Goal: Browse casually

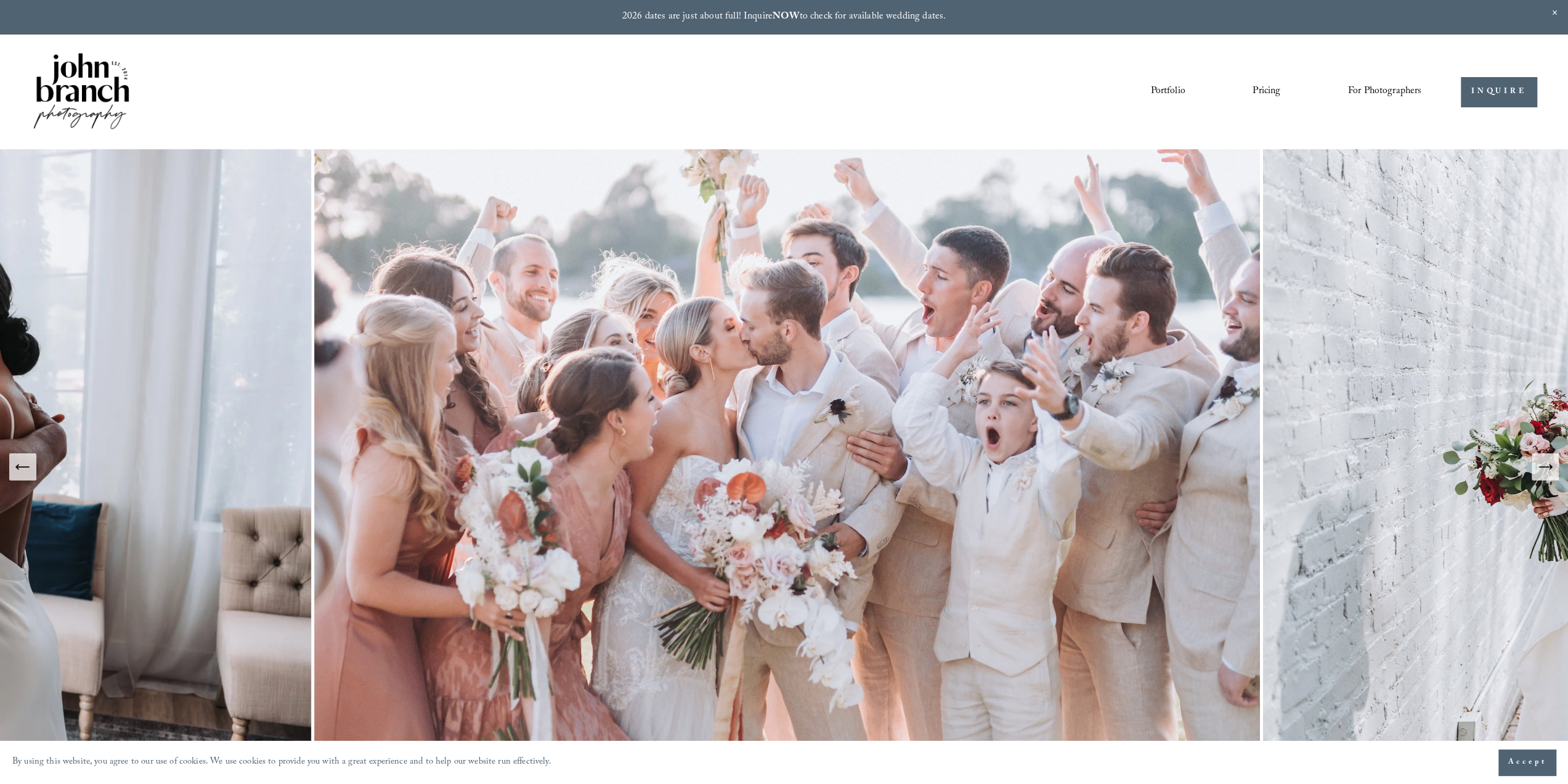
drag, startPoint x: 852, startPoint y: 362, endPoint x: 815, endPoint y: 343, distance: 41.6
drag, startPoint x: 815, startPoint y: 343, endPoint x: 760, endPoint y: 317, distance: 60.8
drag, startPoint x: 760, startPoint y: 317, endPoint x: 764, endPoint y: 308, distance: 9.8
drag, startPoint x: 764, startPoint y: 308, endPoint x: 737, endPoint y: 291, distance: 31.9
drag, startPoint x: 737, startPoint y: 290, endPoint x: 725, endPoint y: 282, distance: 14.4
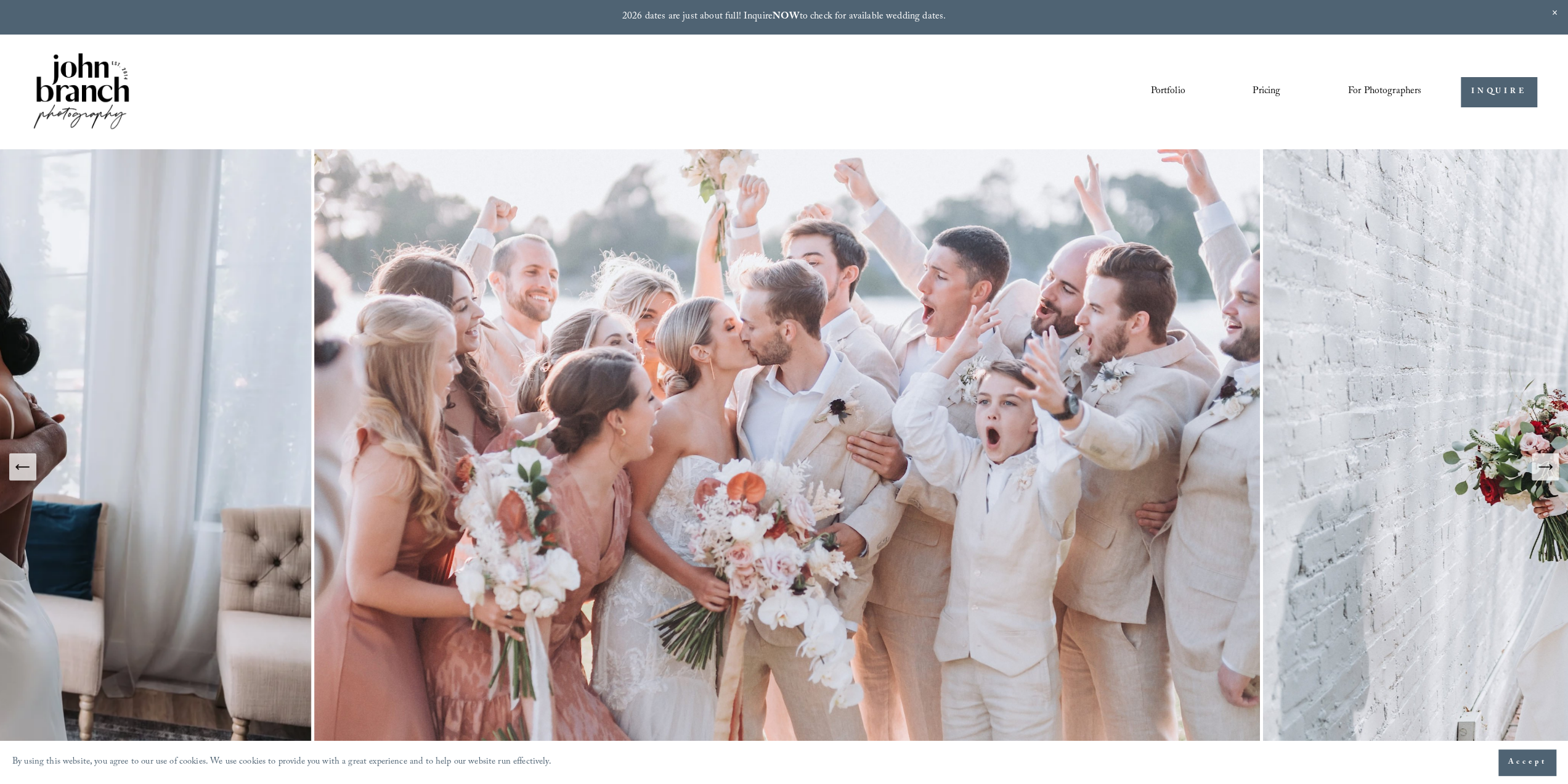
drag, startPoint x: 725, startPoint y: 282, endPoint x: 711, endPoint y: 281, distance: 14.0
click at [711, 281] on img at bounding box center [787, 467] width 952 height 636
click at [1270, 79] on div "Portfolio Pricing For Photographers Presets Education Courses" at bounding box center [726, 92] width 1390 height 83
click at [1272, 87] on link "Pricing" at bounding box center [1267, 91] width 28 height 21
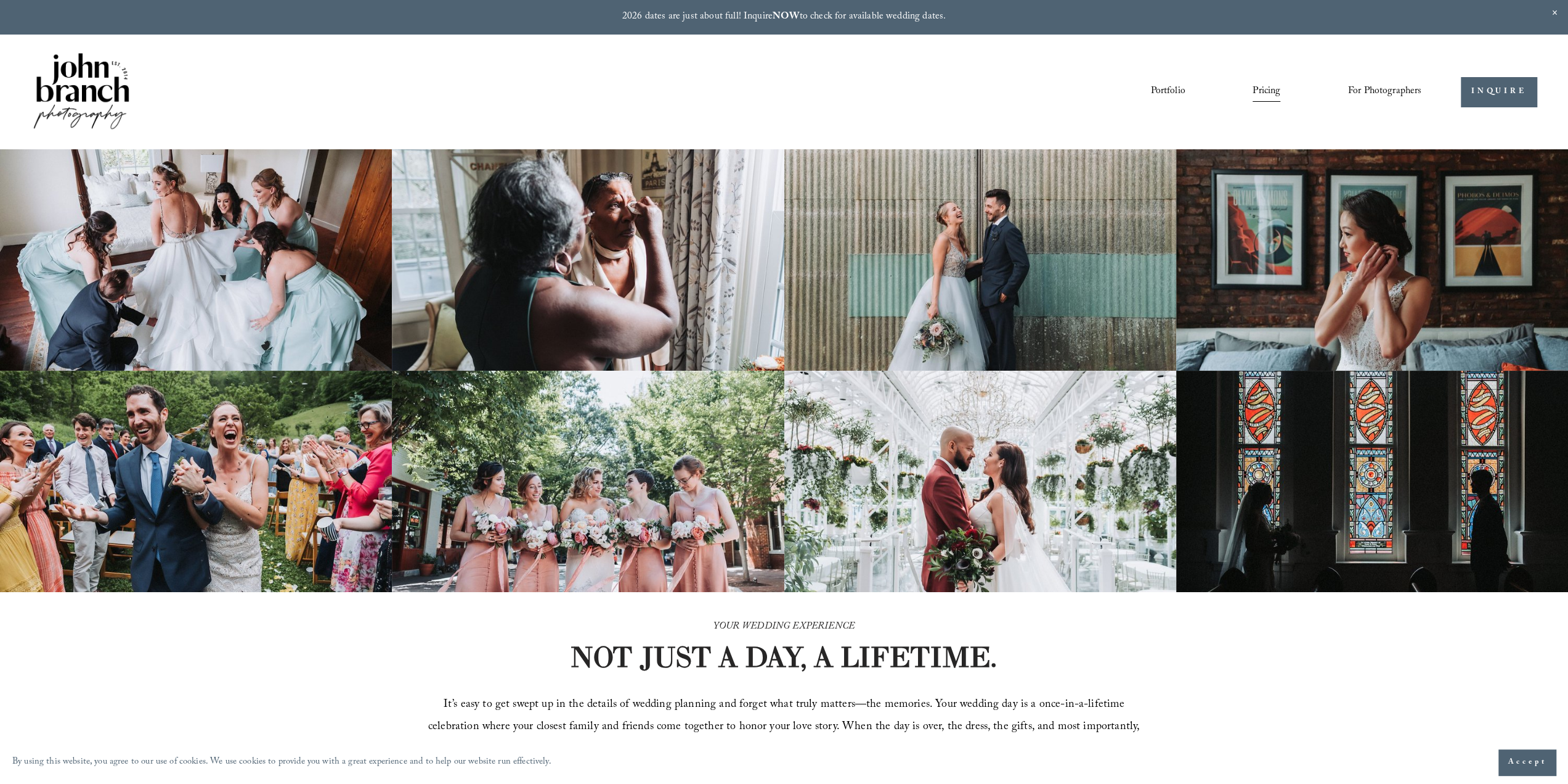
click at [1161, 94] on link "Portfolio" at bounding box center [1167, 91] width 34 height 21
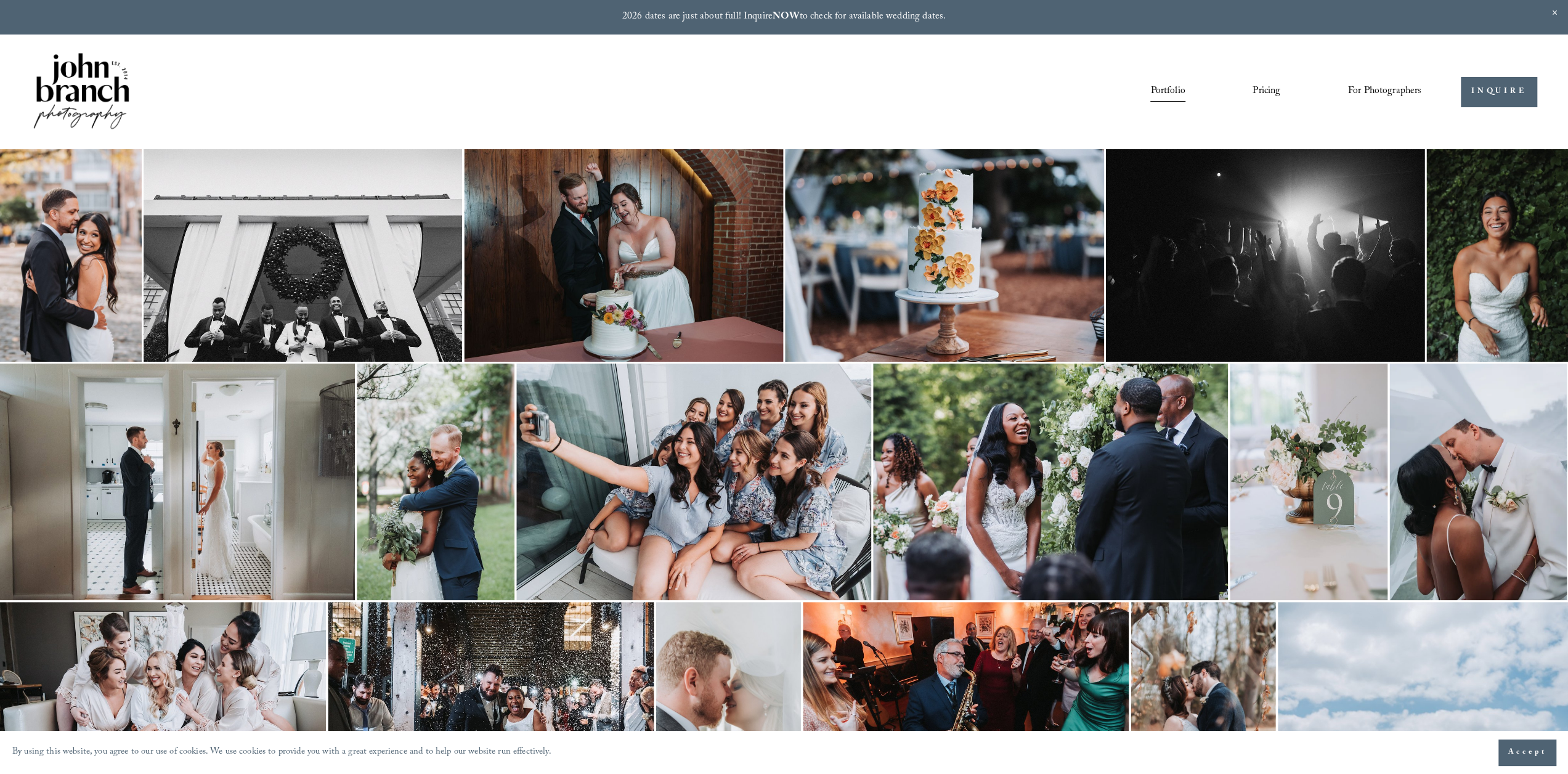
click at [471, 498] on img at bounding box center [435, 481] width 158 height 237
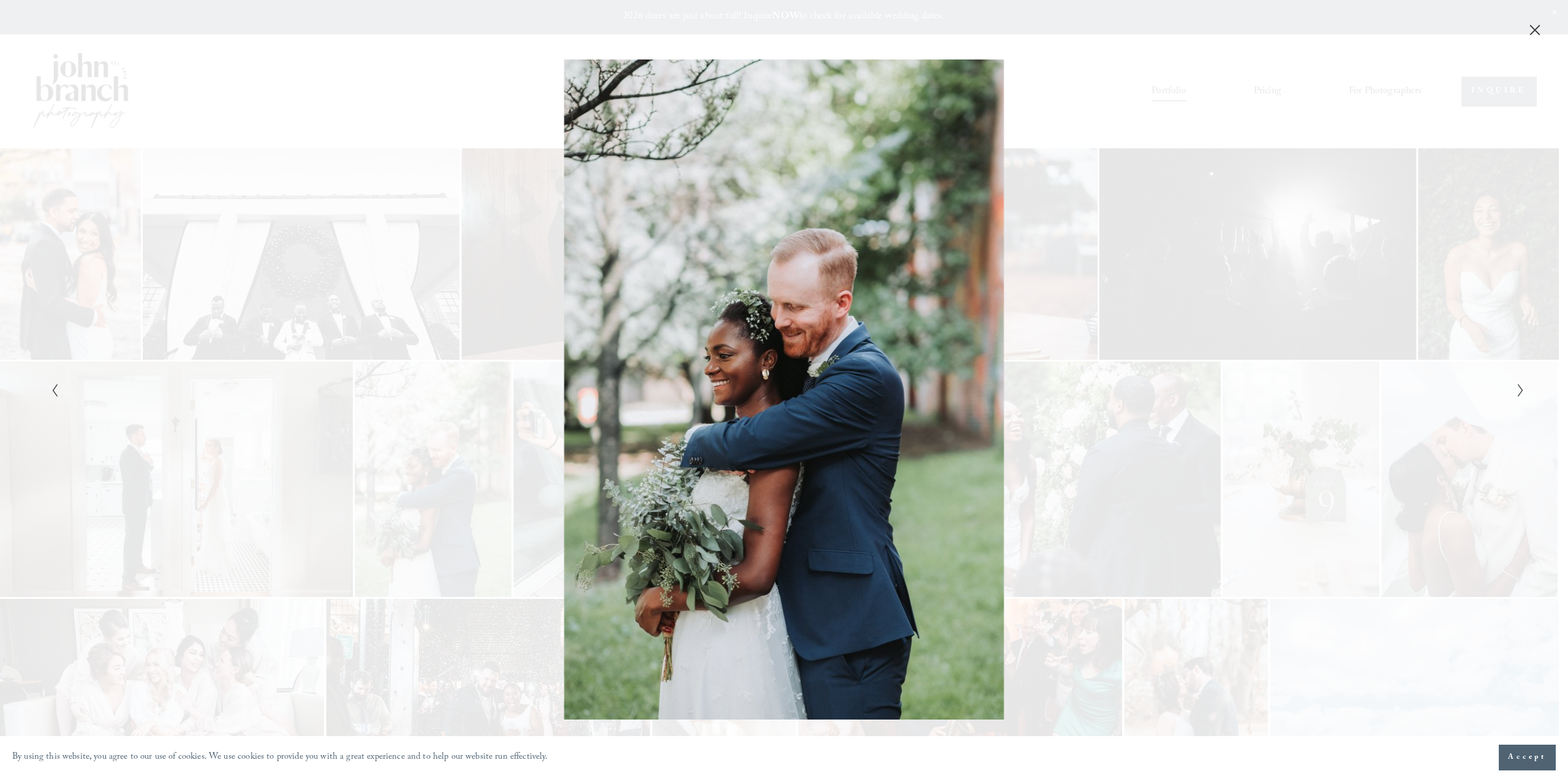
drag, startPoint x: 829, startPoint y: 492, endPoint x: 806, endPoint y: 481, distance: 25.5
drag, startPoint x: 806, startPoint y: 481, endPoint x: 766, endPoint y: 474, distance: 40.6
drag, startPoint x: 766, startPoint y: 474, endPoint x: 731, endPoint y: 463, distance: 36.7
drag, startPoint x: 731, startPoint y: 463, endPoint x: 703, endPoint y: 463, distance: 28.0
click at [703, 463] on div "Gallery" at bounding box center [415, 390] width 737 height 660
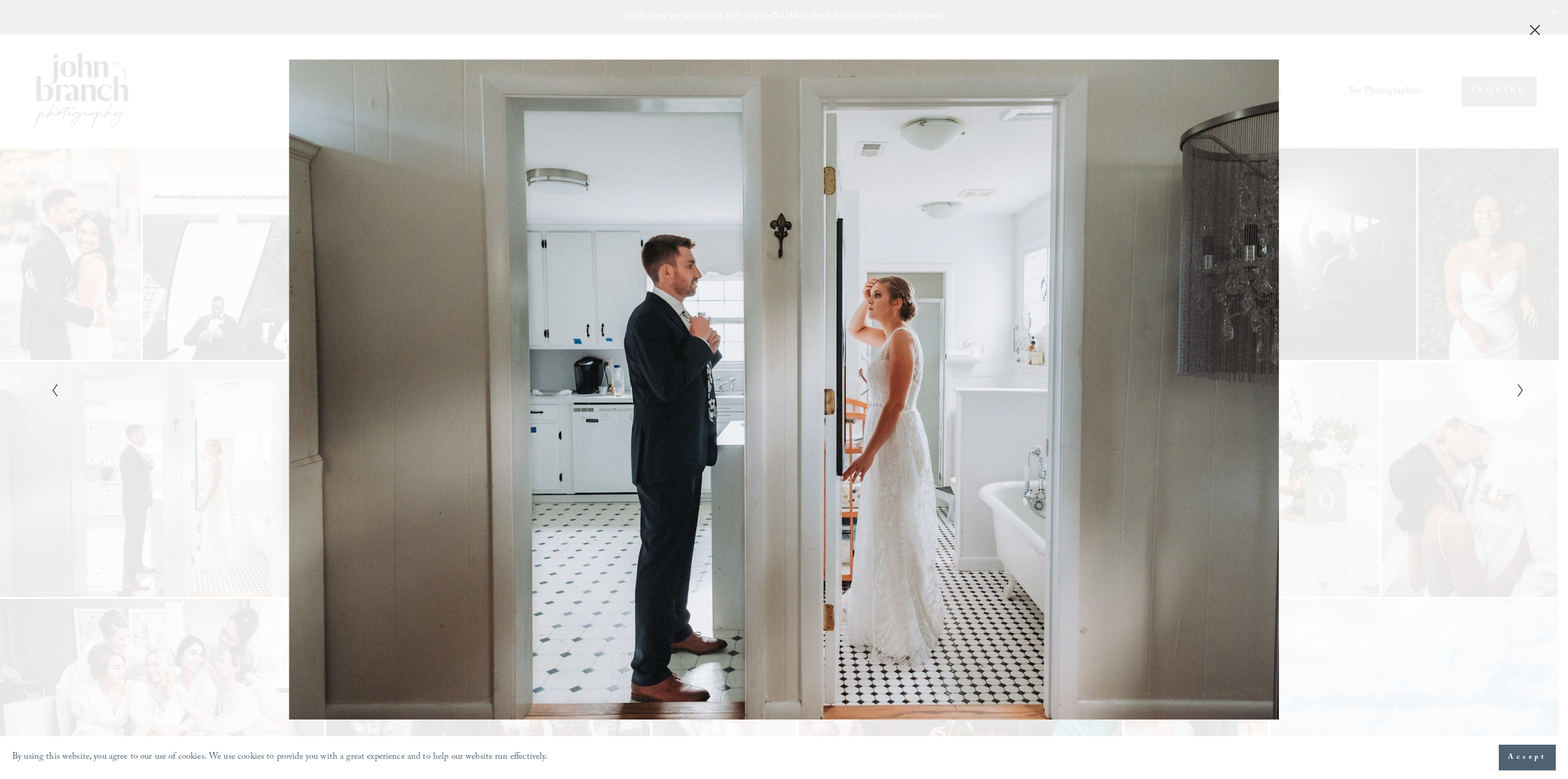
click at [844, 489] on div "Gallery" at bounding box center [1153, 390] width 737 height 660
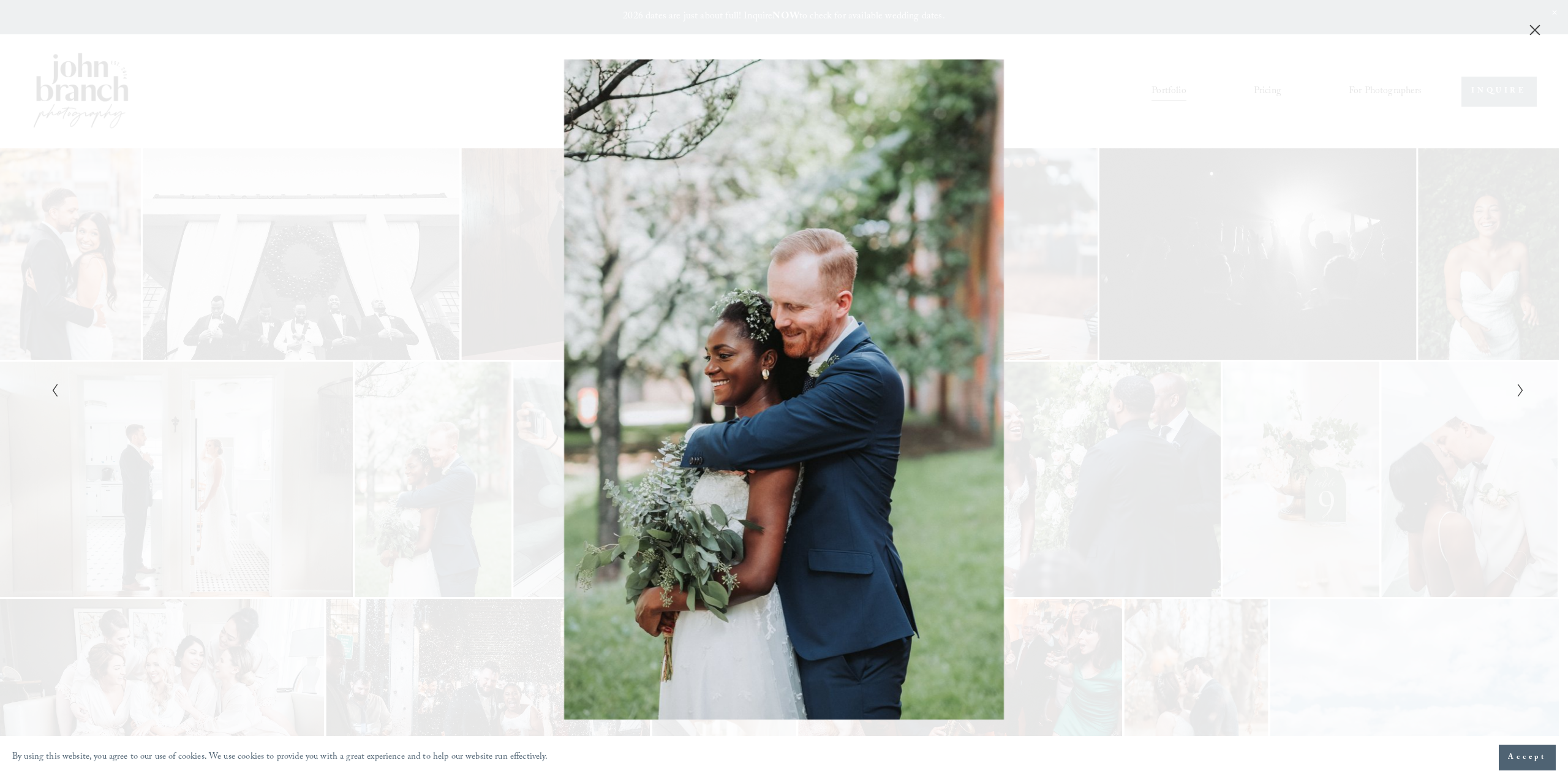
click at [774, 448] on div "Gallery" at bounding box center [415, 390] width 737 height 660
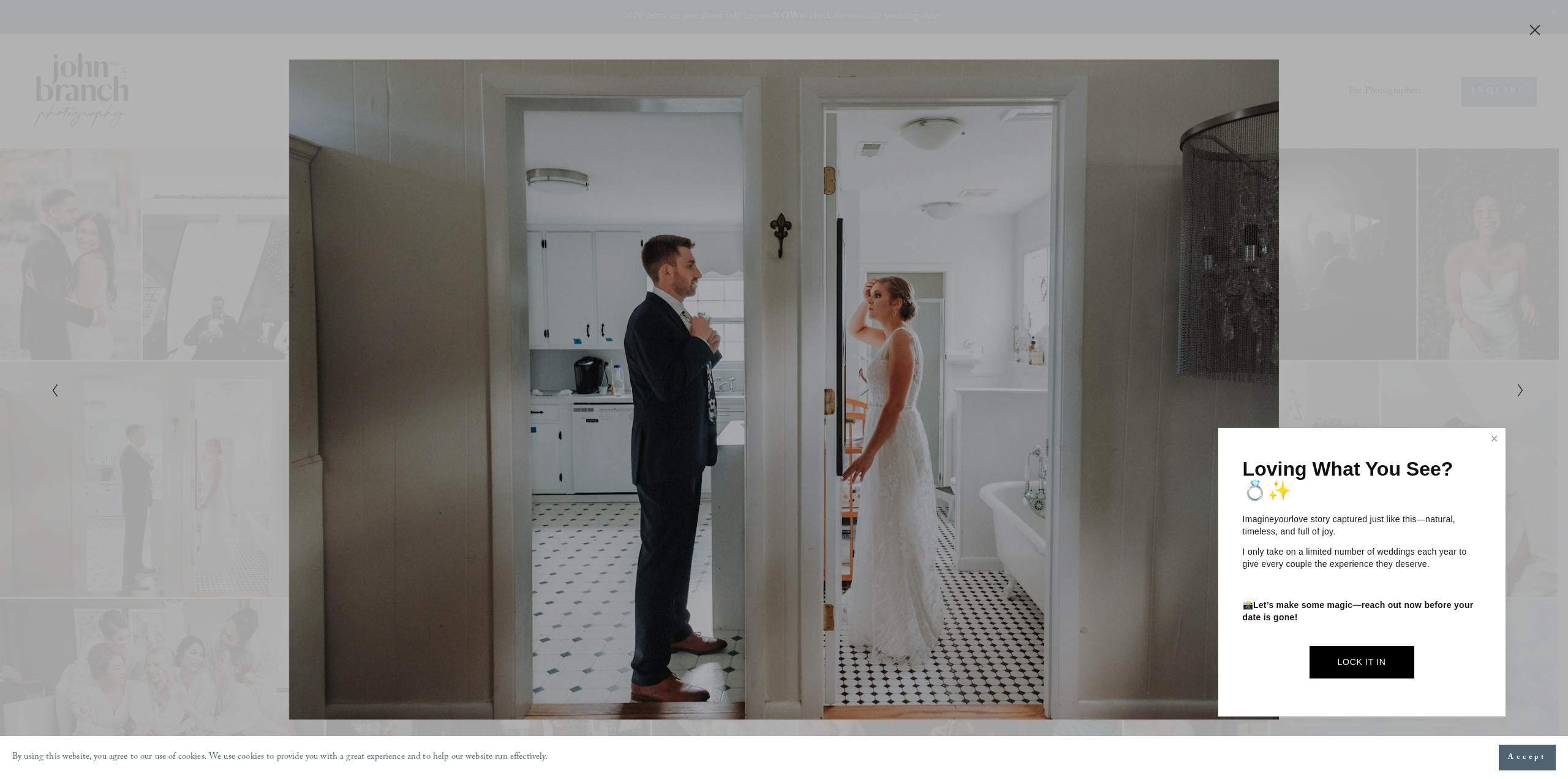
drag, startPoint x: 894, startPoint y: 441, endPoint x: 974, endPoint y: 444, distance: 80.1
click at [894, 442] on div at bounding box center [784, 390] width 1568 height 779
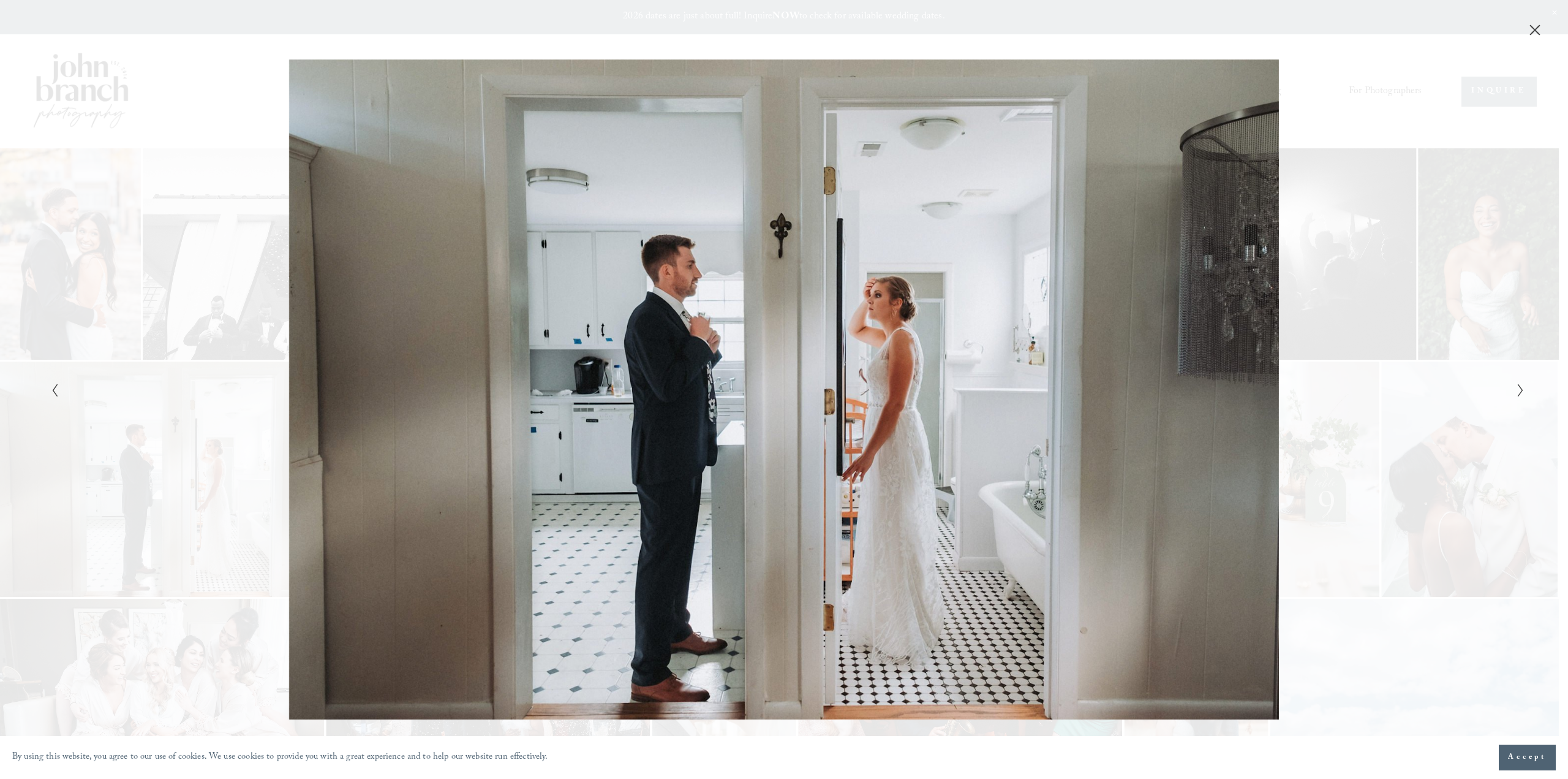
click at [1524, 389] on icon "Next Slide" at bounding box center [1520, 390] width 8 height 15
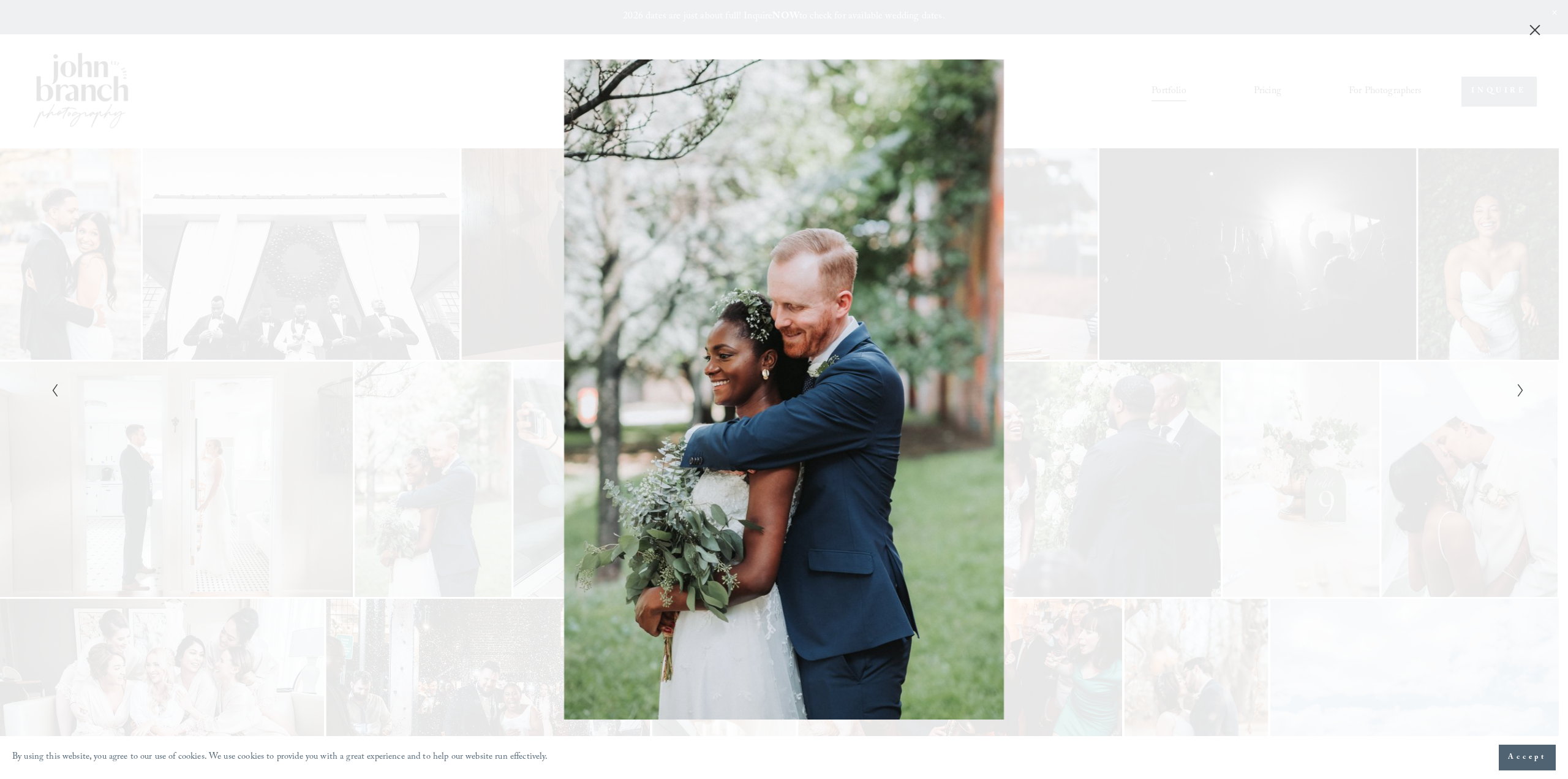
click at [1541, 28] on icon "Close" at bounding box center [1535, 29] width 12 height 12
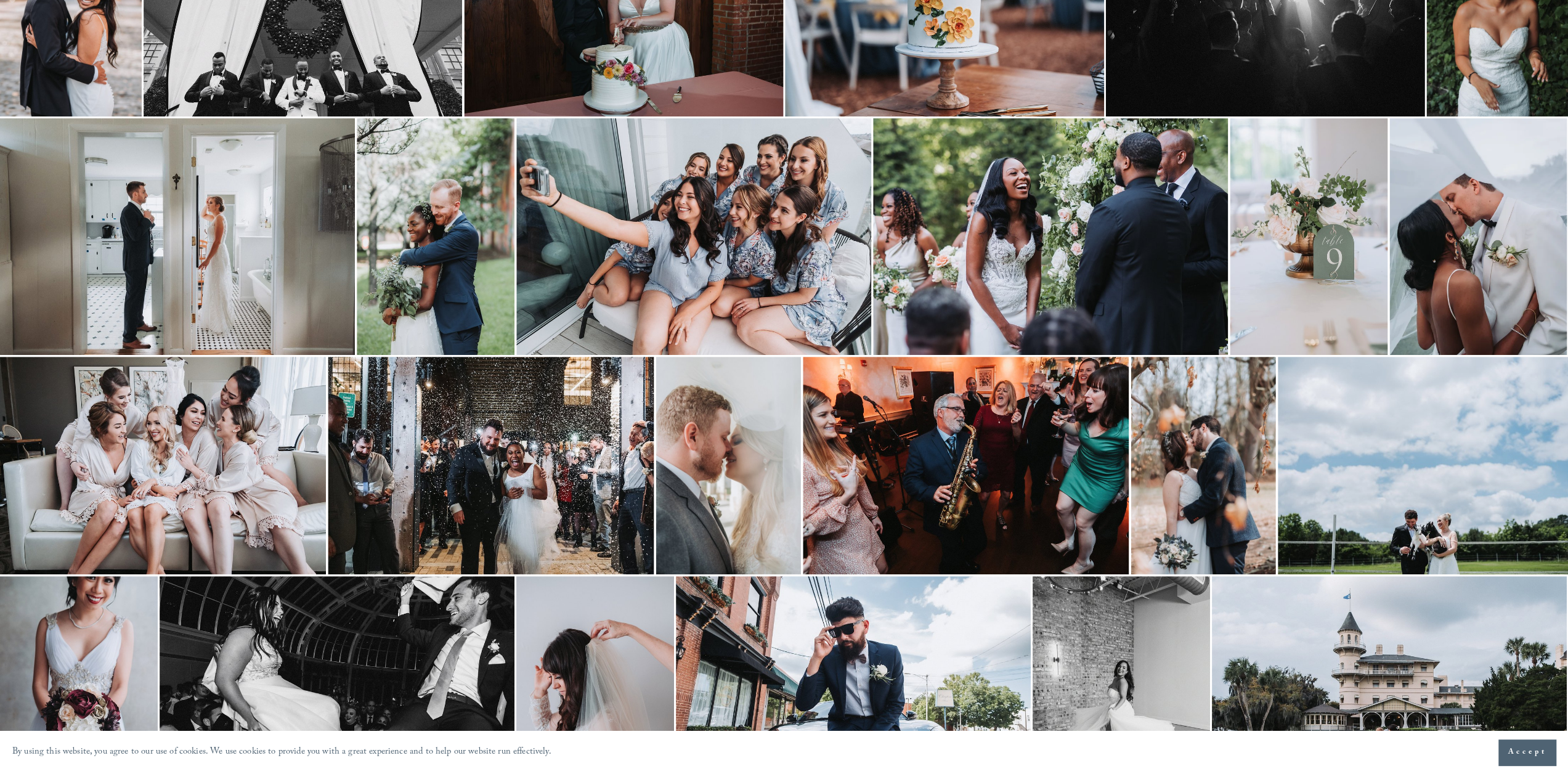
scroll to position [245, 0]
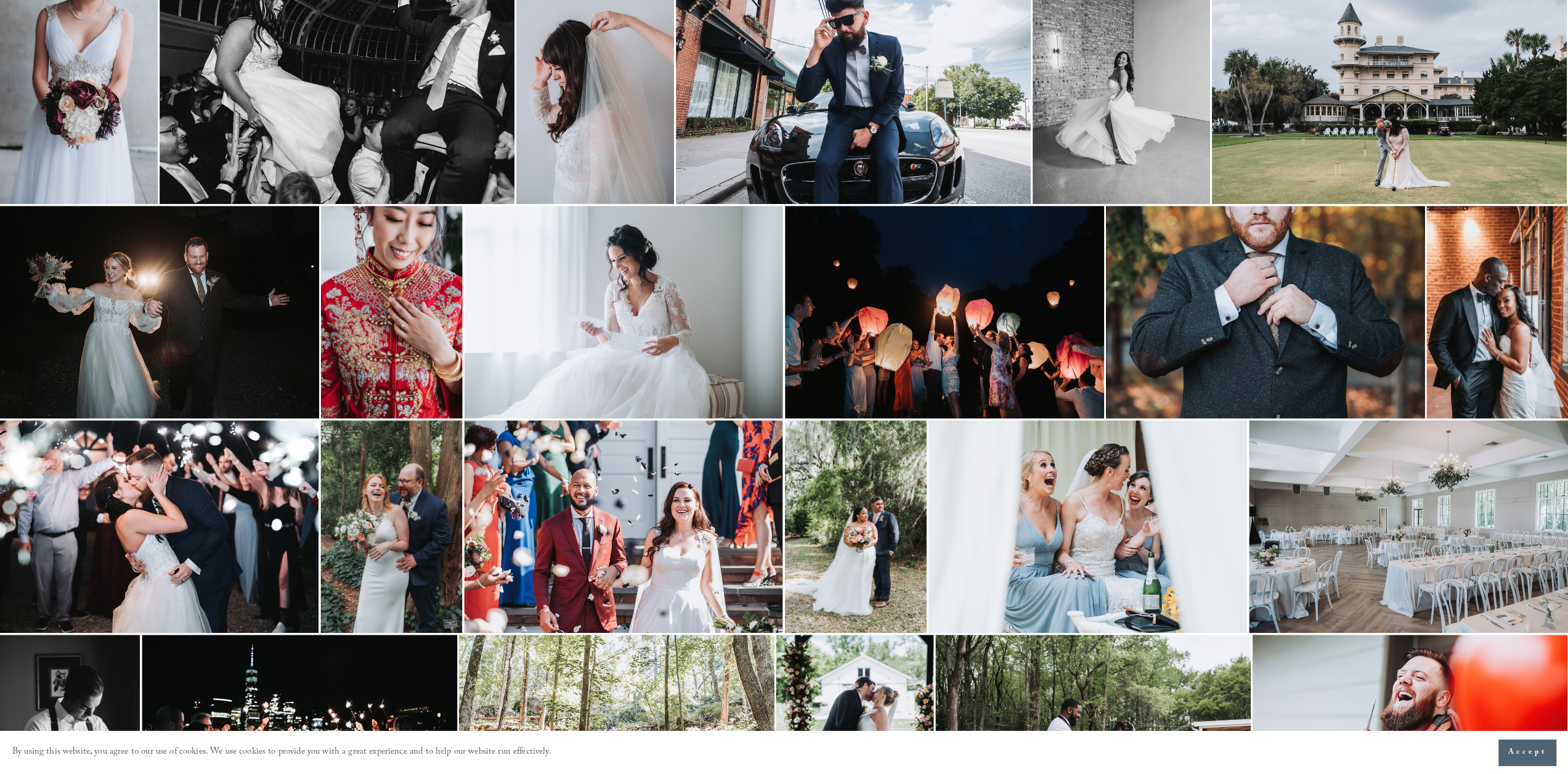
click at [631, 293] on img at bounding box center [624, 311] width 319 height 213
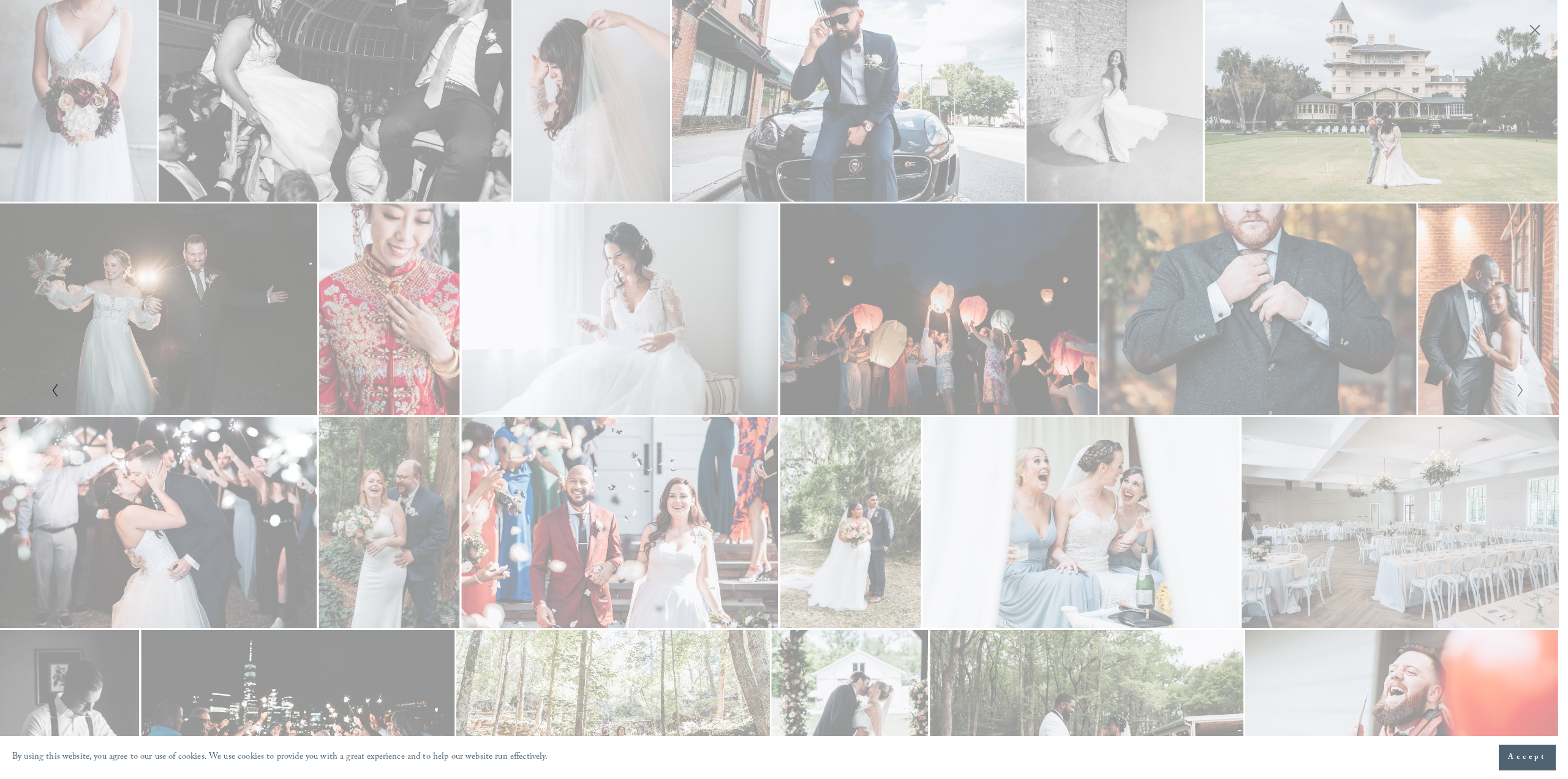
scroll to position [851, 0]
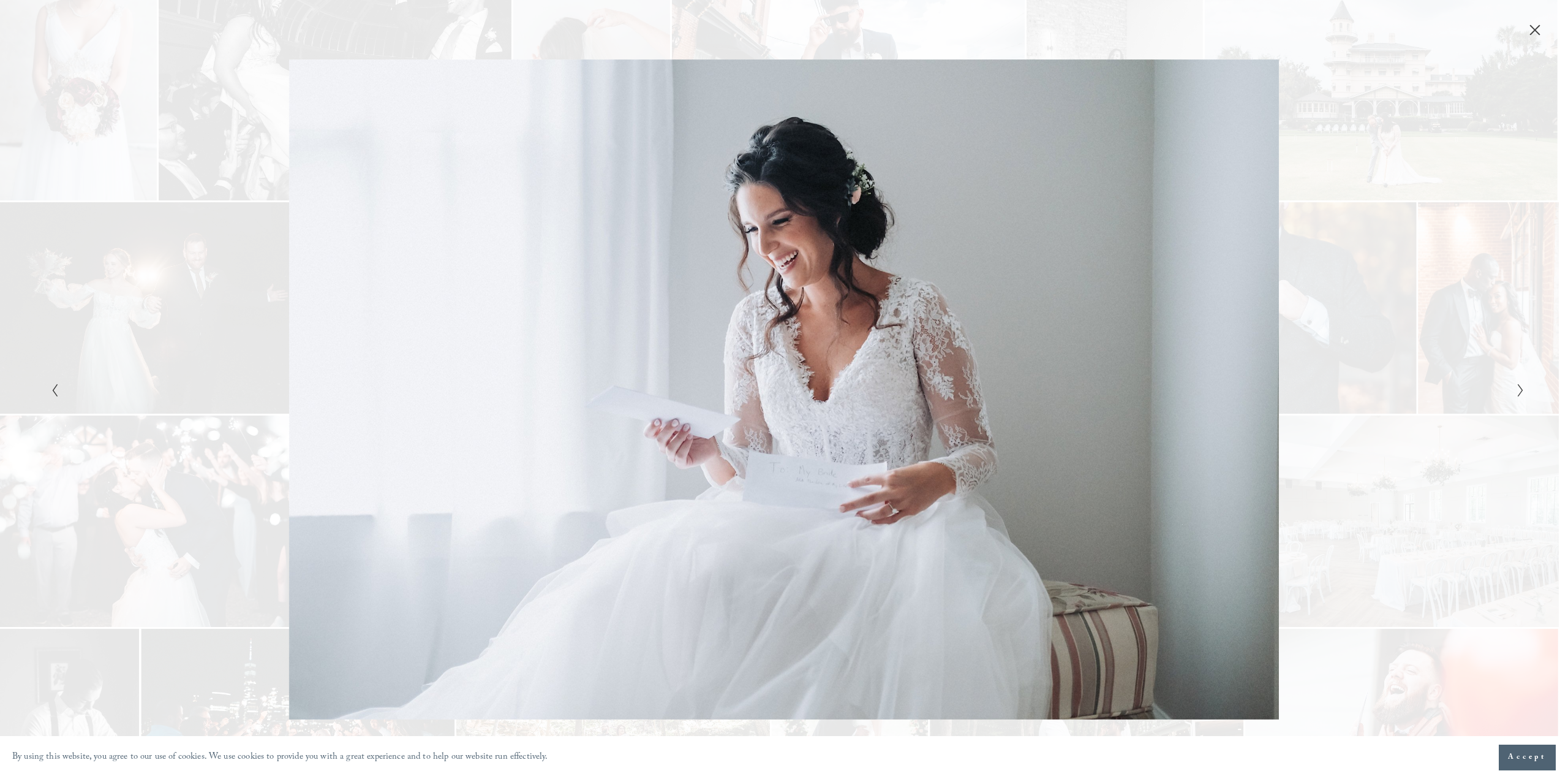
click at [1530, 30] on icon "Close" at bounding box center [1535, 29] width 12 height 12
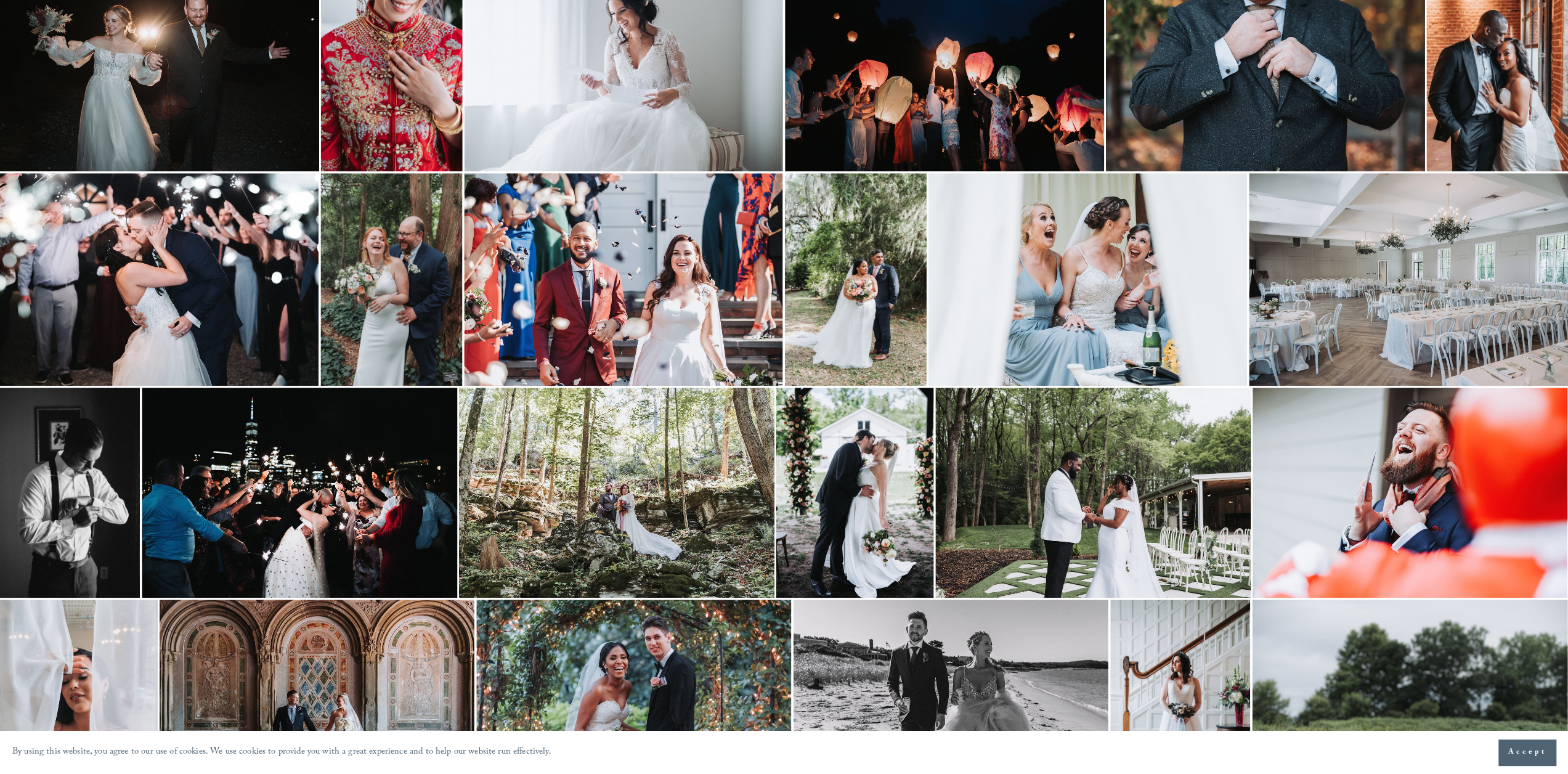
scroll to position [1101, 0]
click at [389, 235] on img at bounding box center [392, 278] width 142 height 213
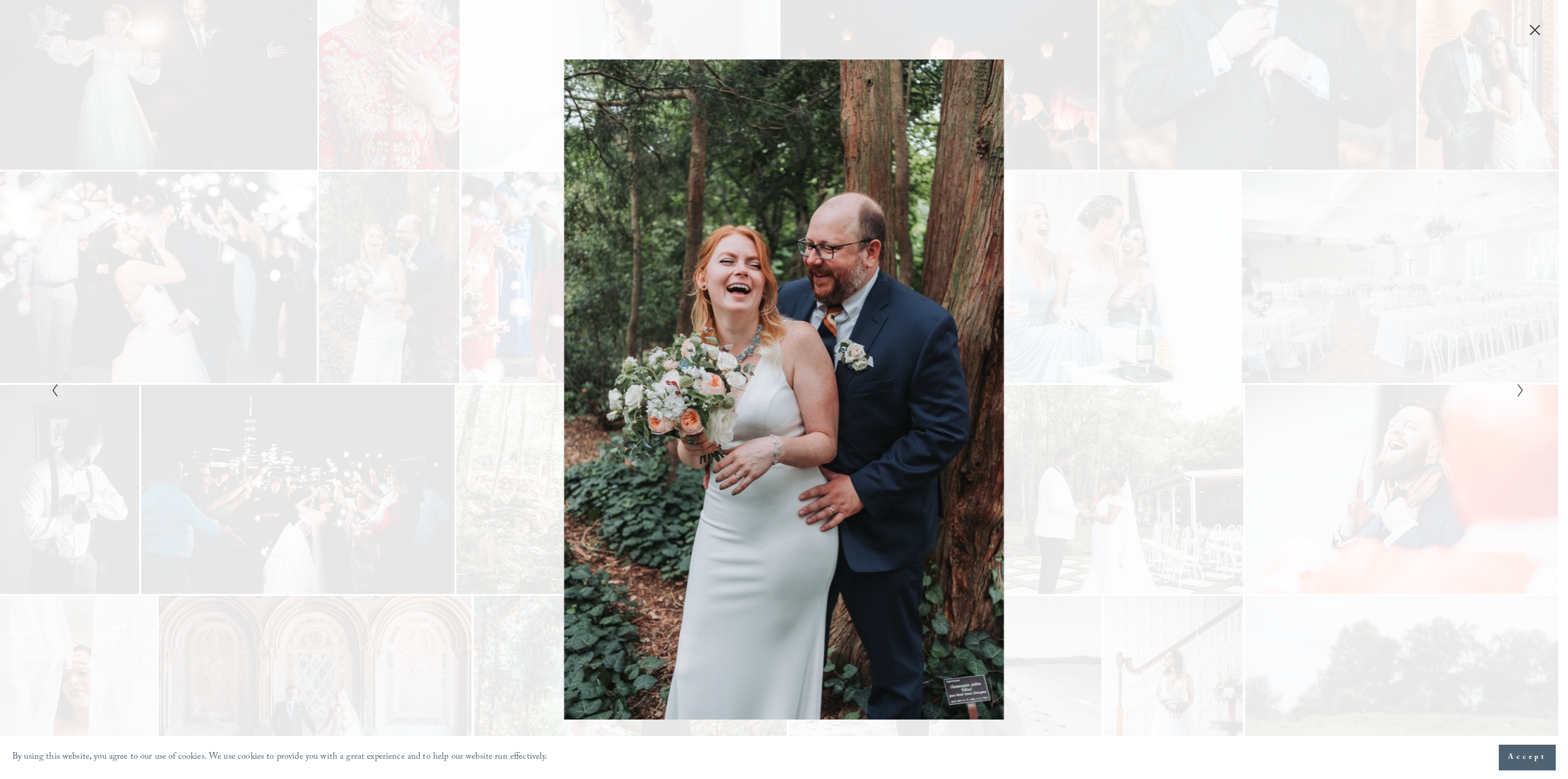
click at [1535, 30] on icon "Close" at bounding box center [1535, 30] width 10 height 10
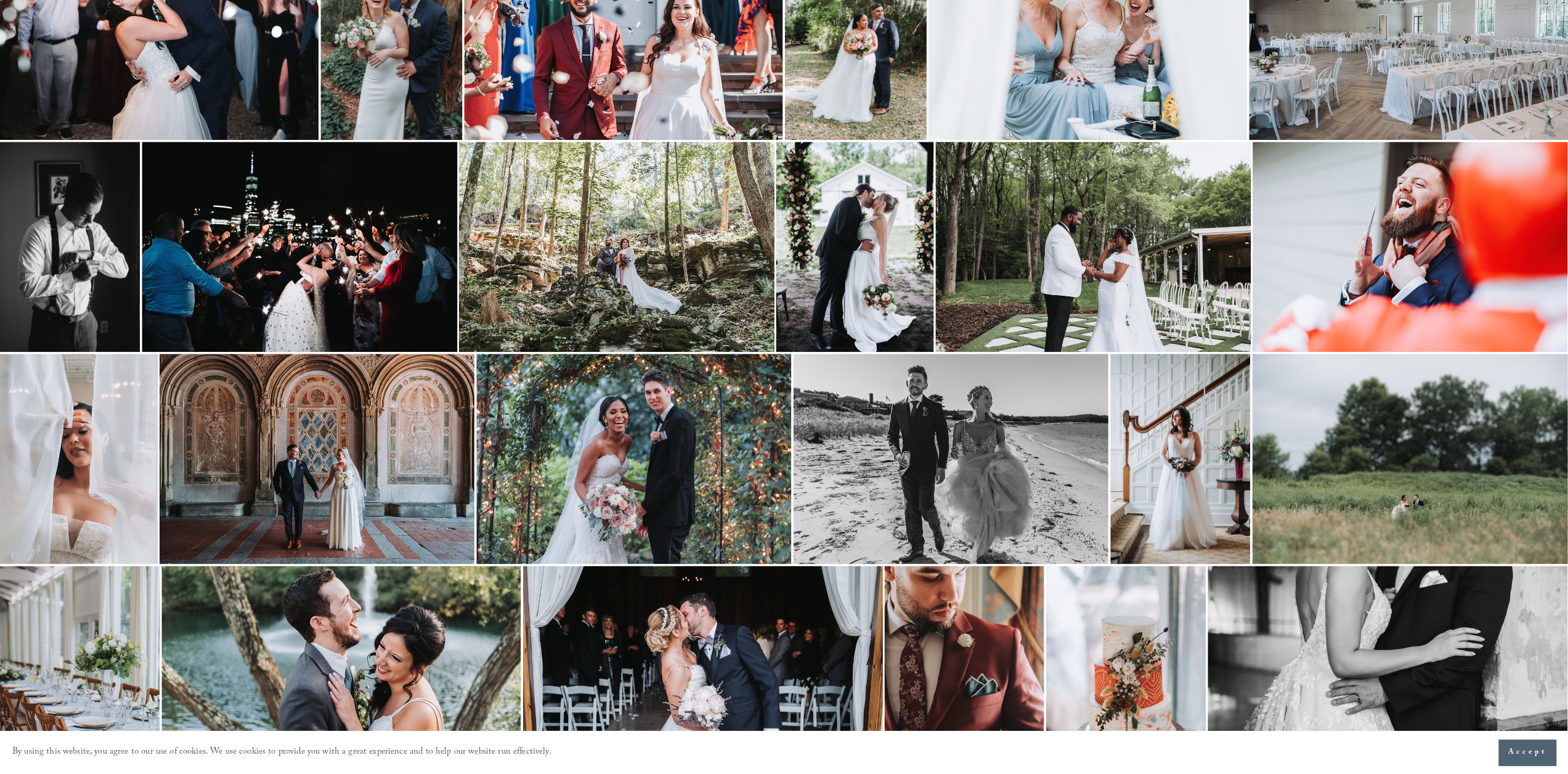
scroll to position [1347, 0]
click at [1197, 462] on img at bounding box center [1181, 458] width 140 height 210
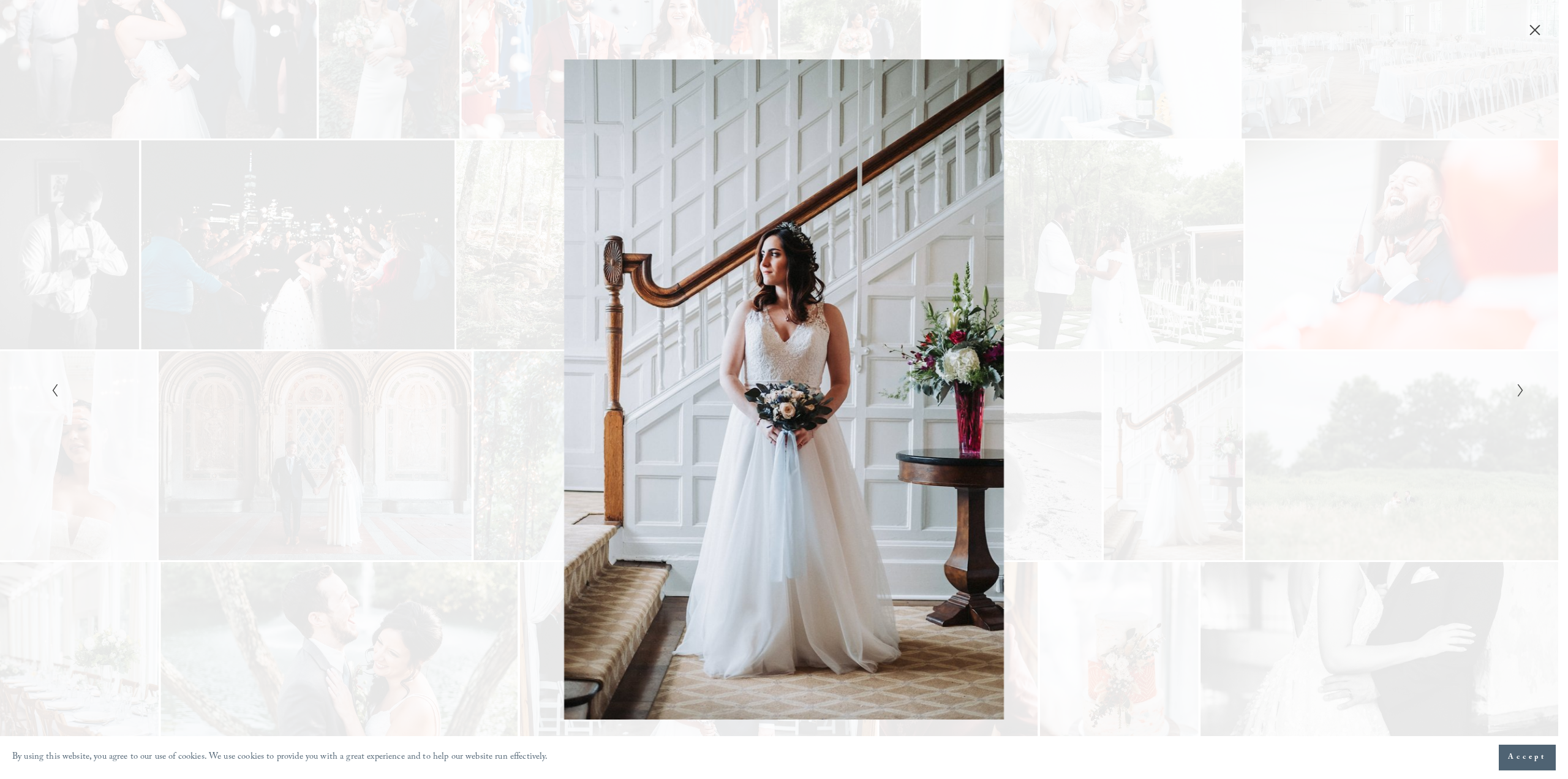
click at [1537, 28] on icon "Close" at bounding box center [1535, 30] width 10 height 10
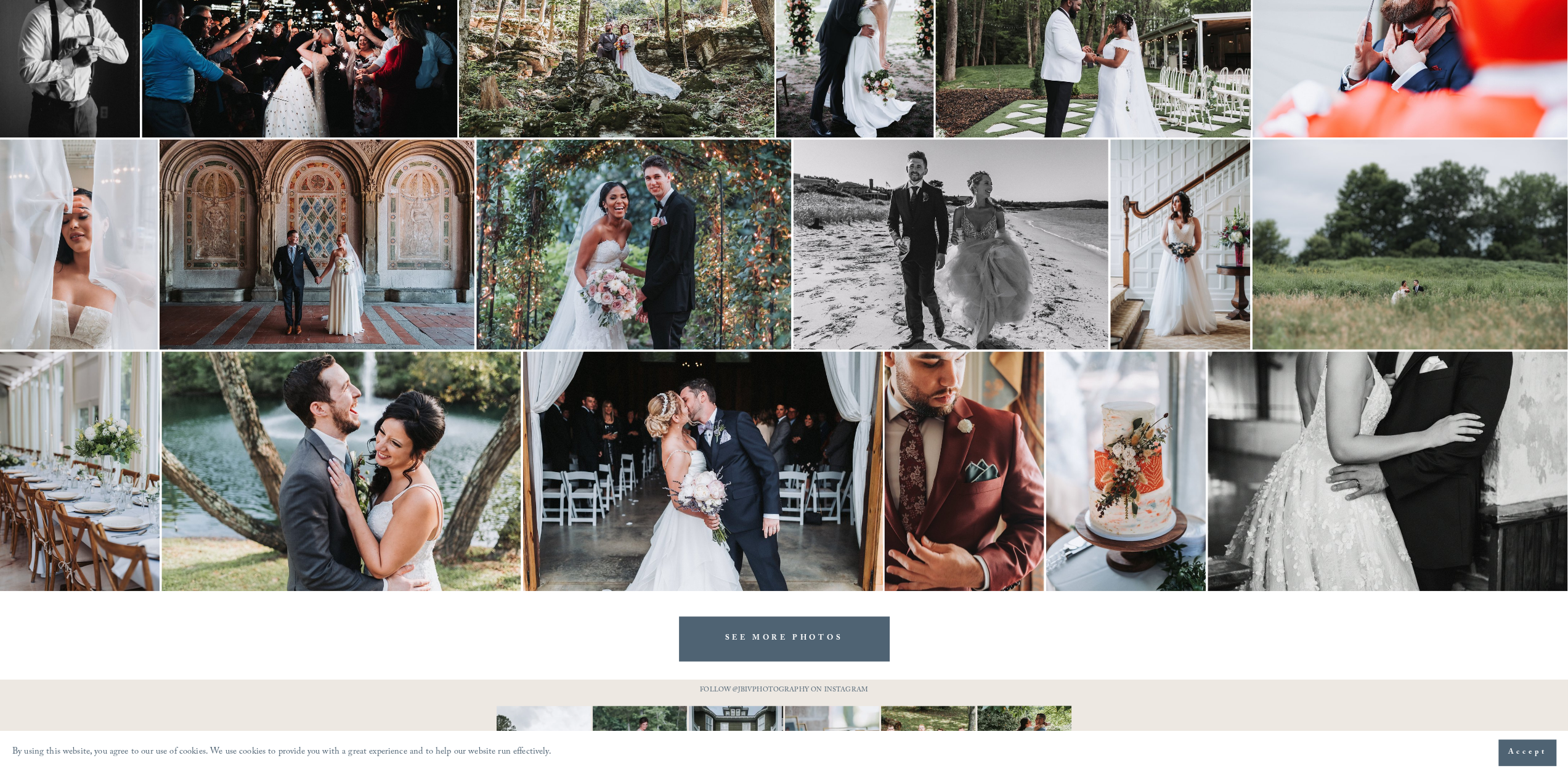
scroll to position [1633, 0]
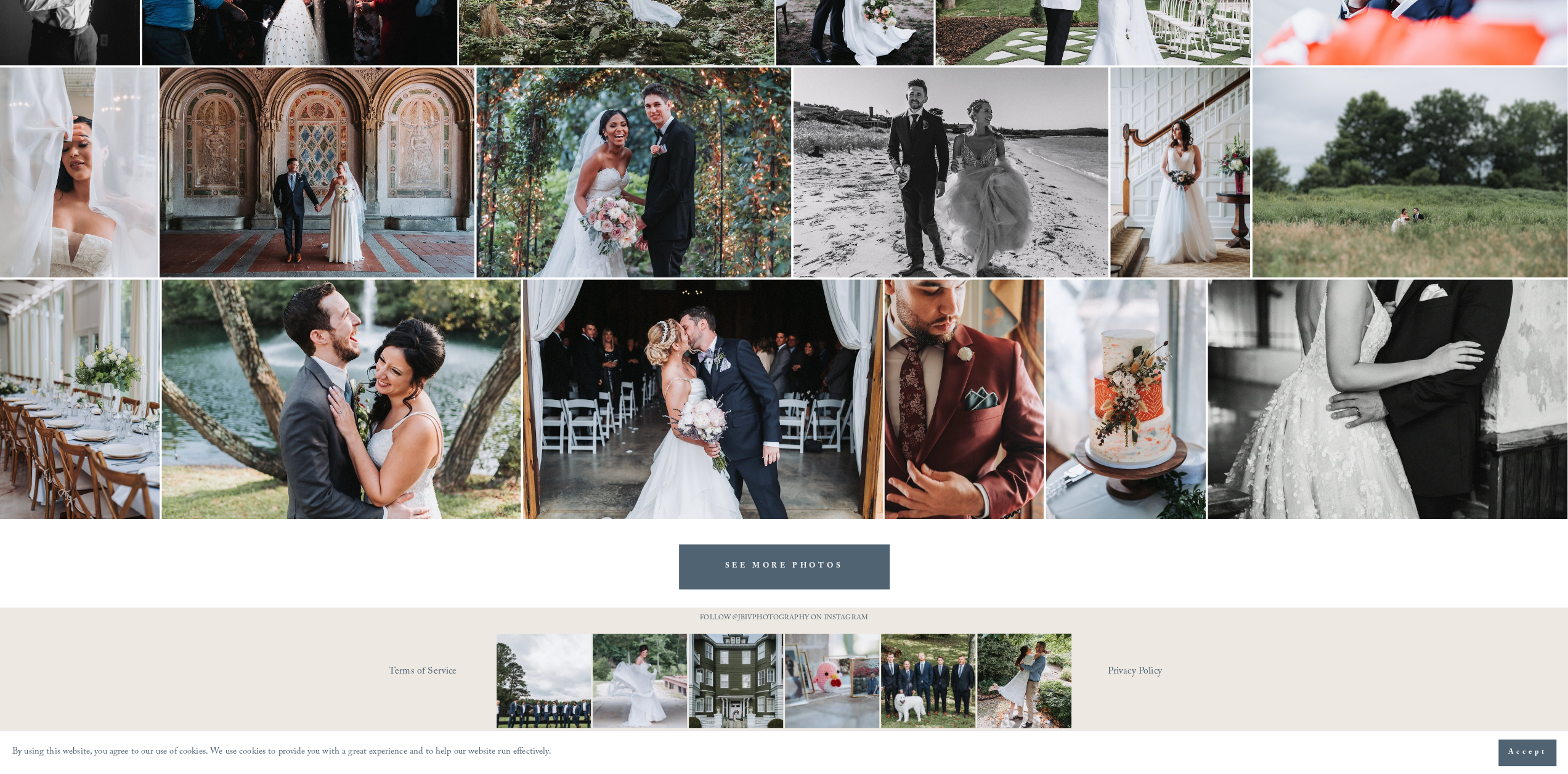
click at [805, 555] on link "SEE MORE PHOTOS" at bounding box center [784, 565] width 211 height 43
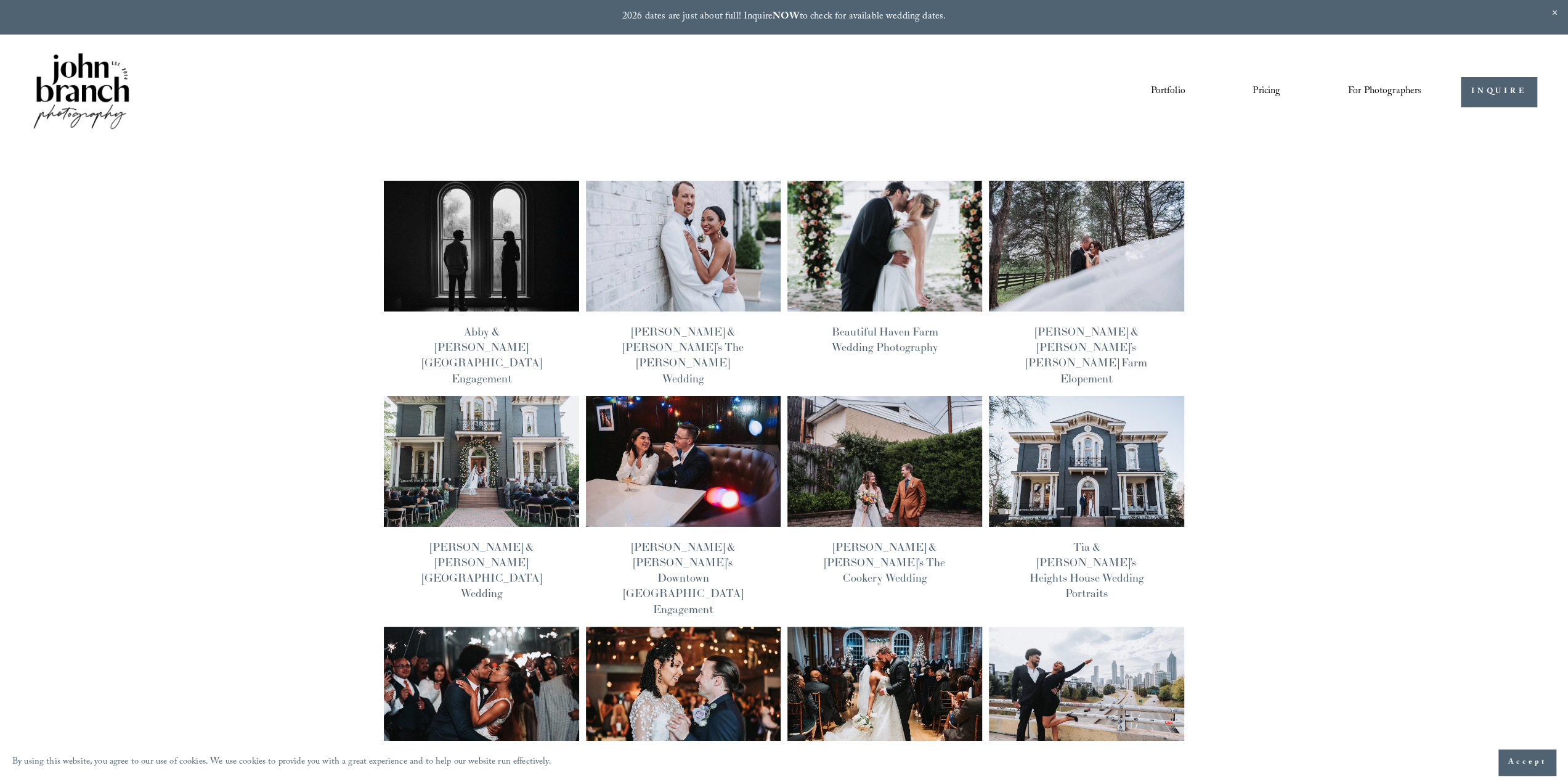
click at [1139, 232] on img at bounding box center [1086, 245] width 196 height 132
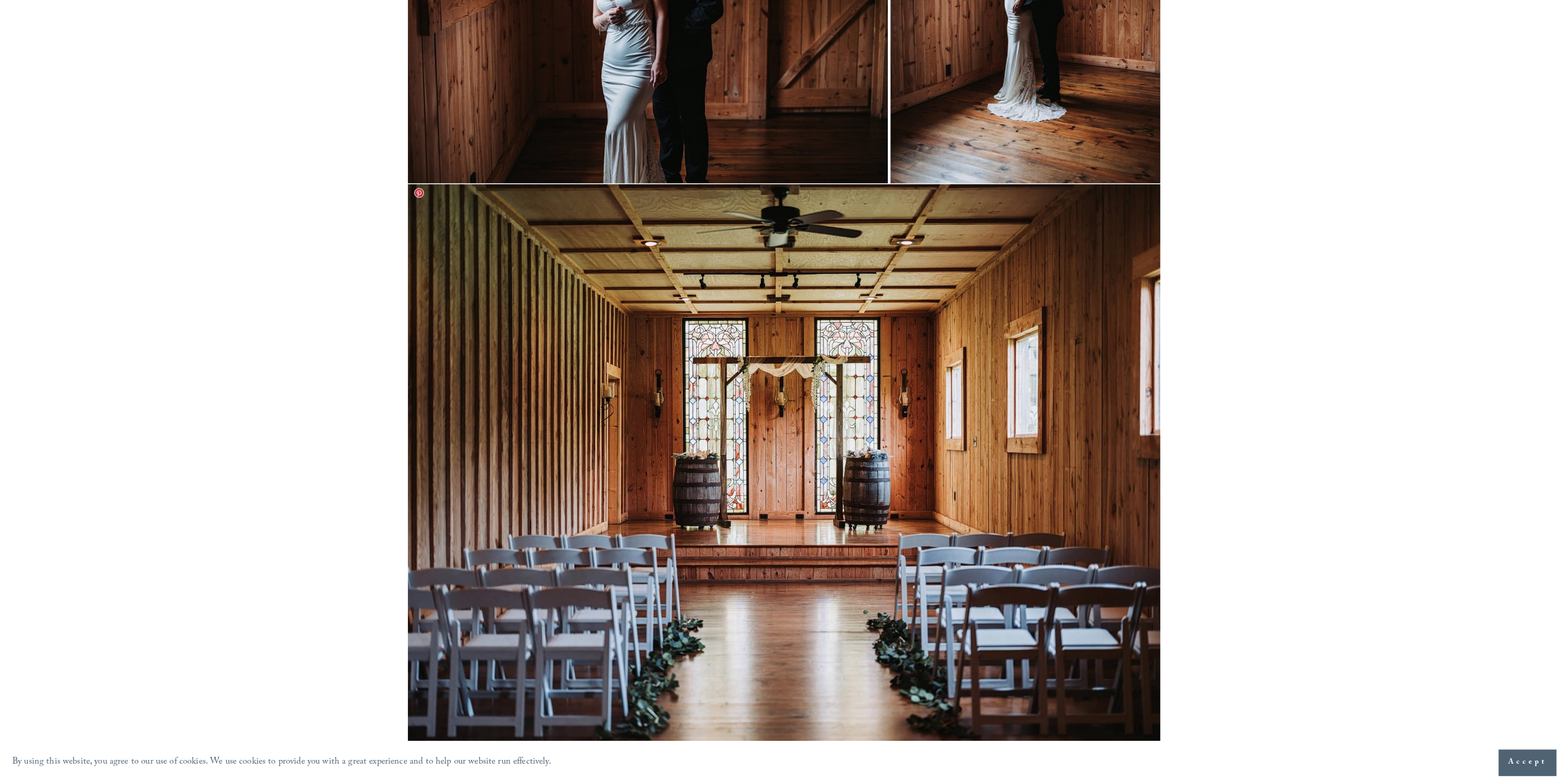
scroll to position [7521, 0]
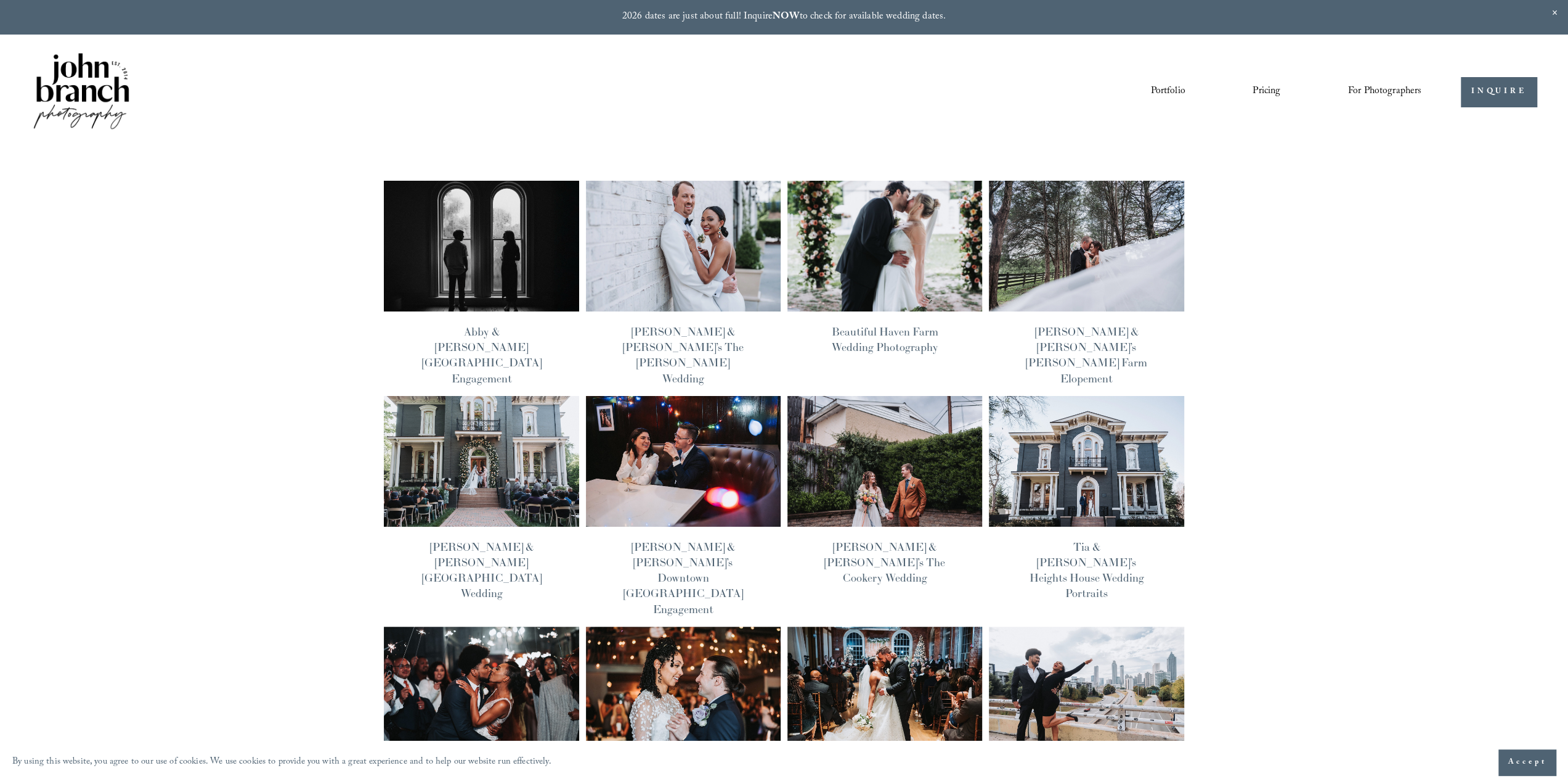
scroll to position [1, 0]
click at [475, 269] on img at bounding box center [481, 245] width 196 height 132
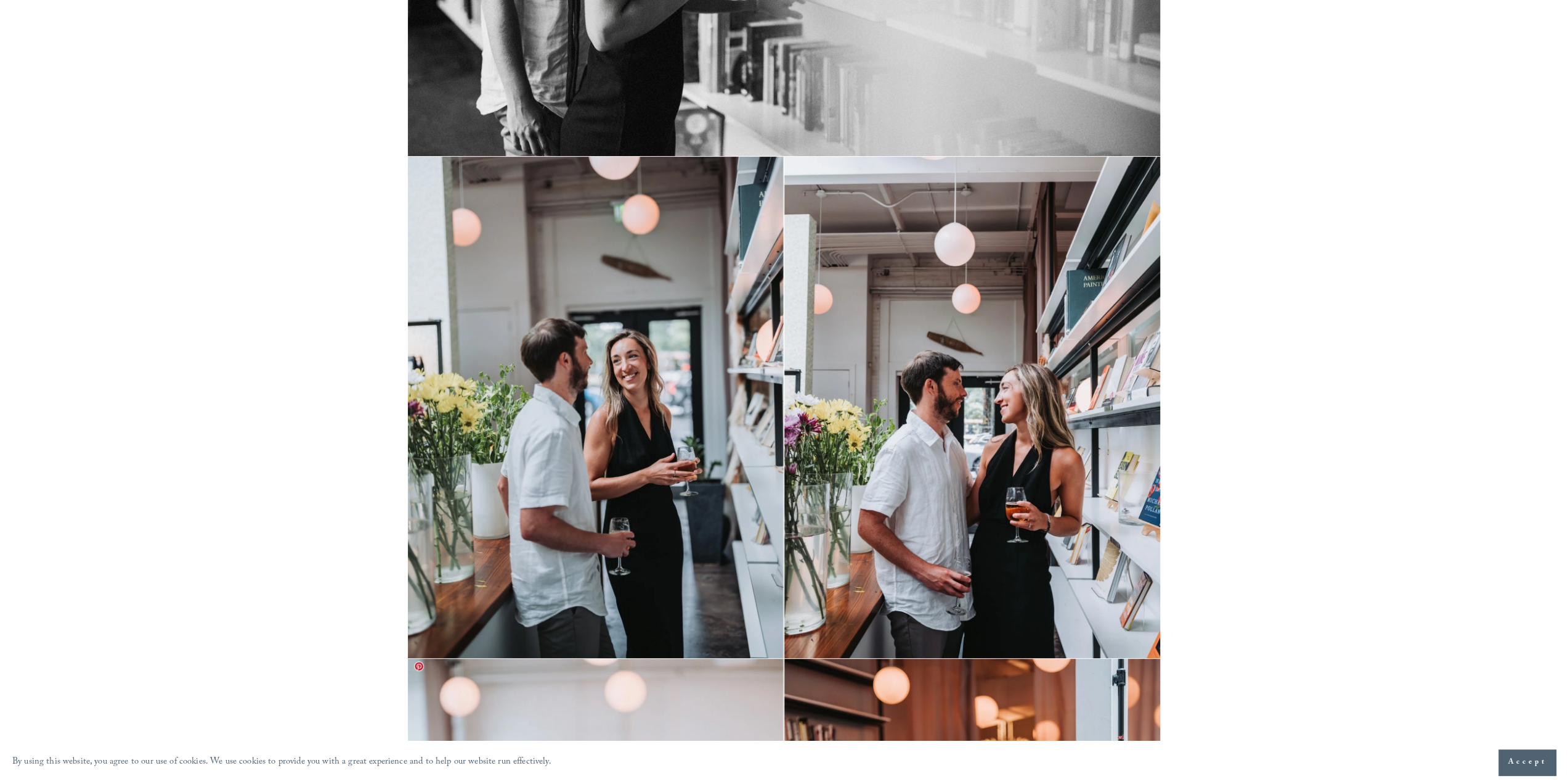
scroll to position [9590, 0]
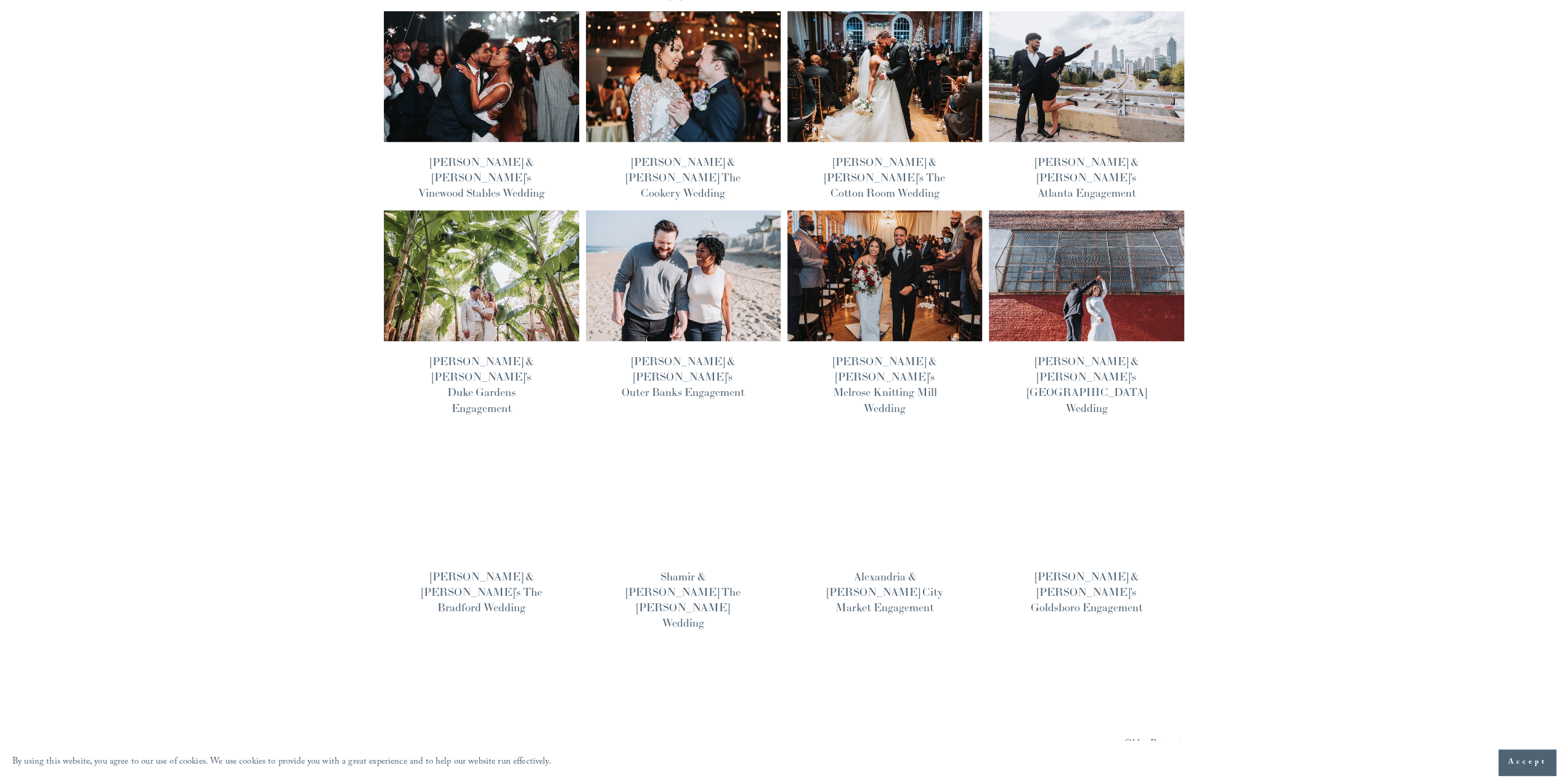
scroll to position [616, 0]
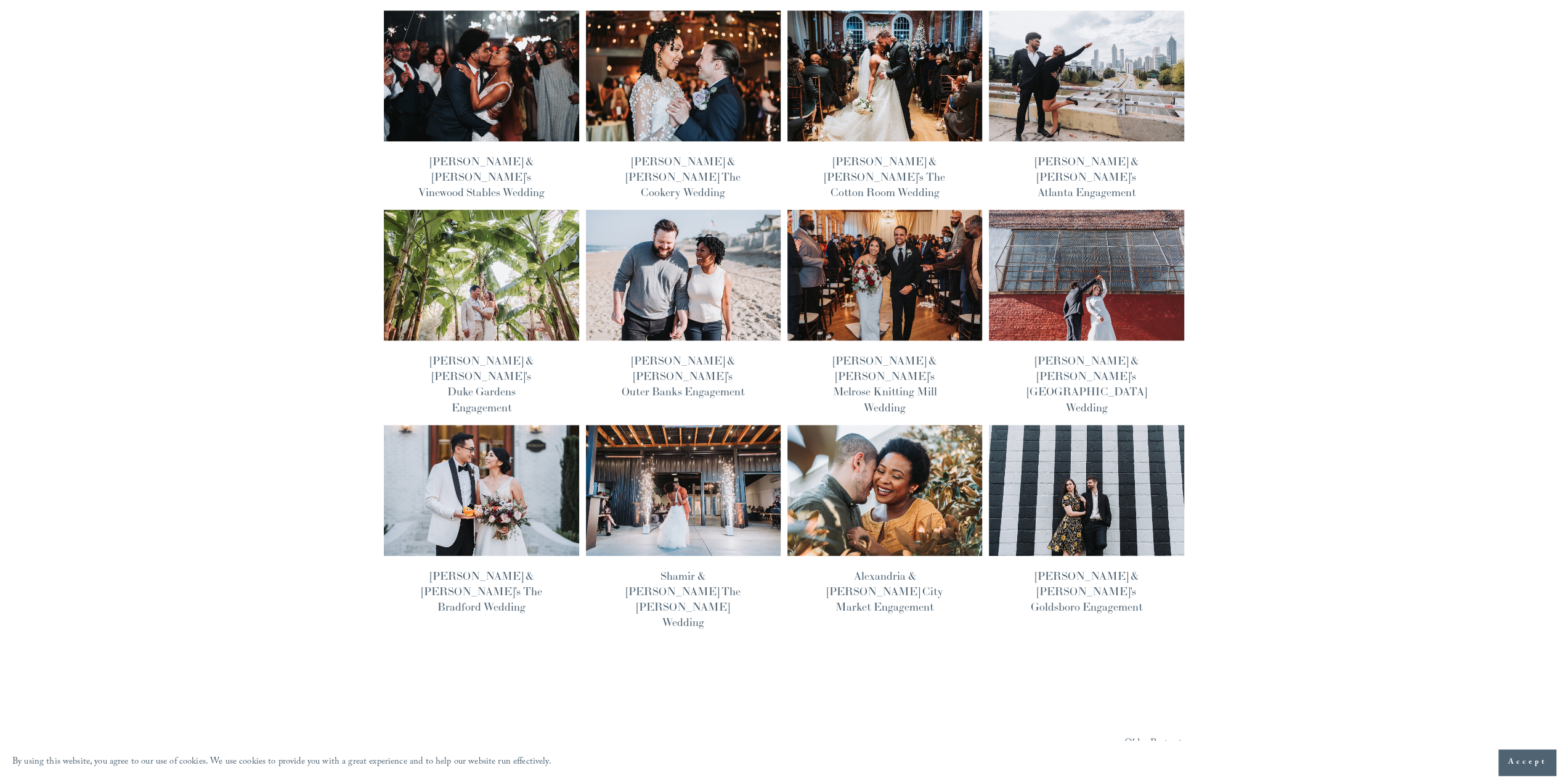
click at [455, 424] on img at bounding box center [481, 490] width 196 height 132
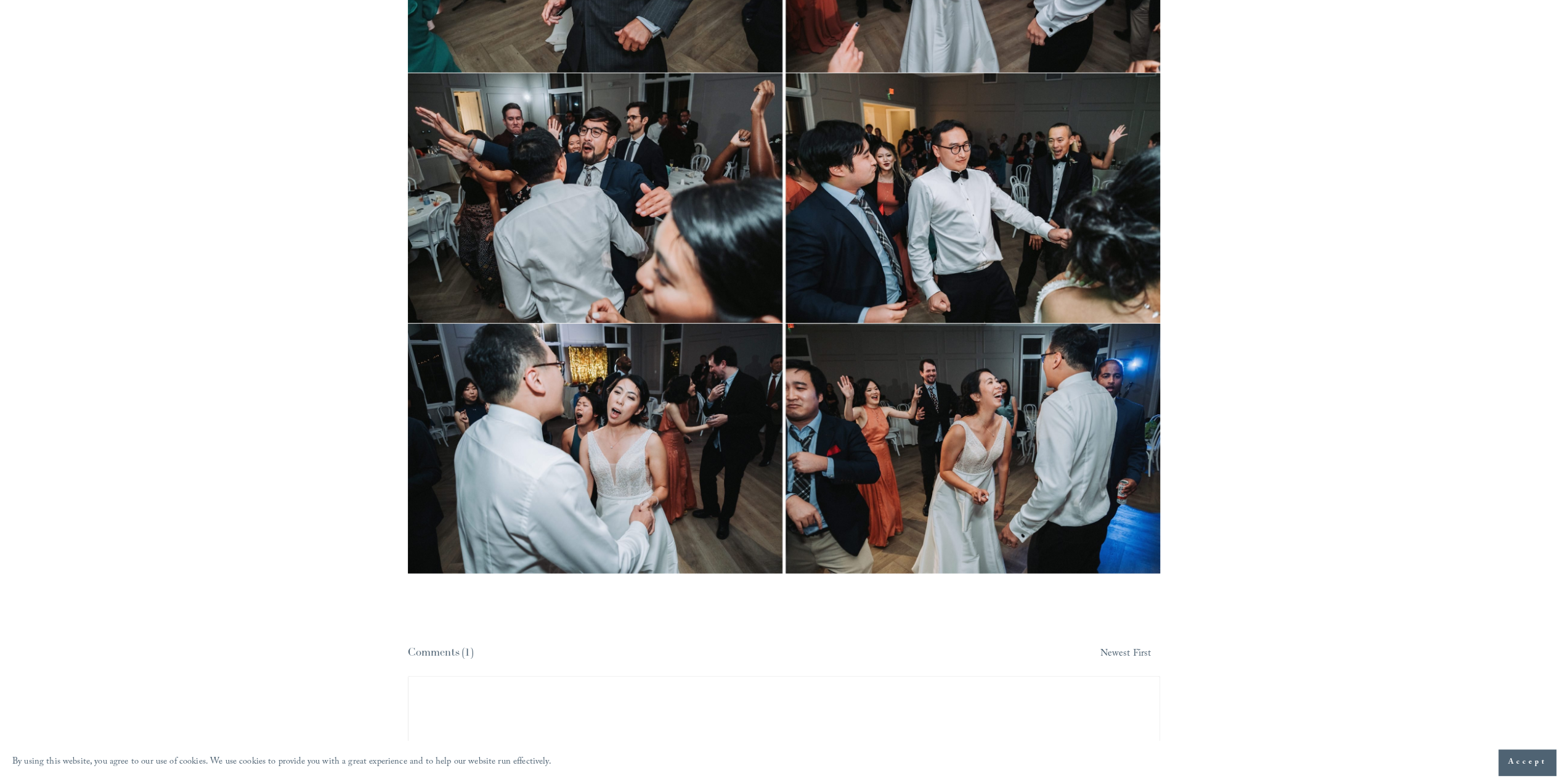
scroll to position [26303, 0]
